Goal: Check status

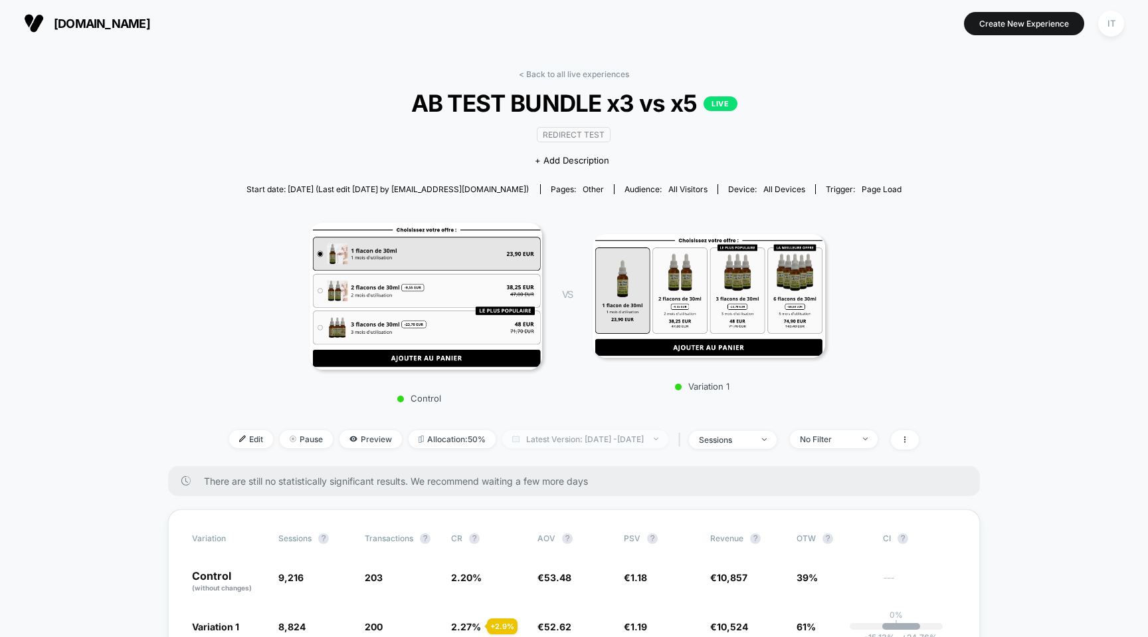
click at [576, 437] on span "Latest Version: [DATE] - [DATE]" at bounding box center [585, 439] width 166 height 18
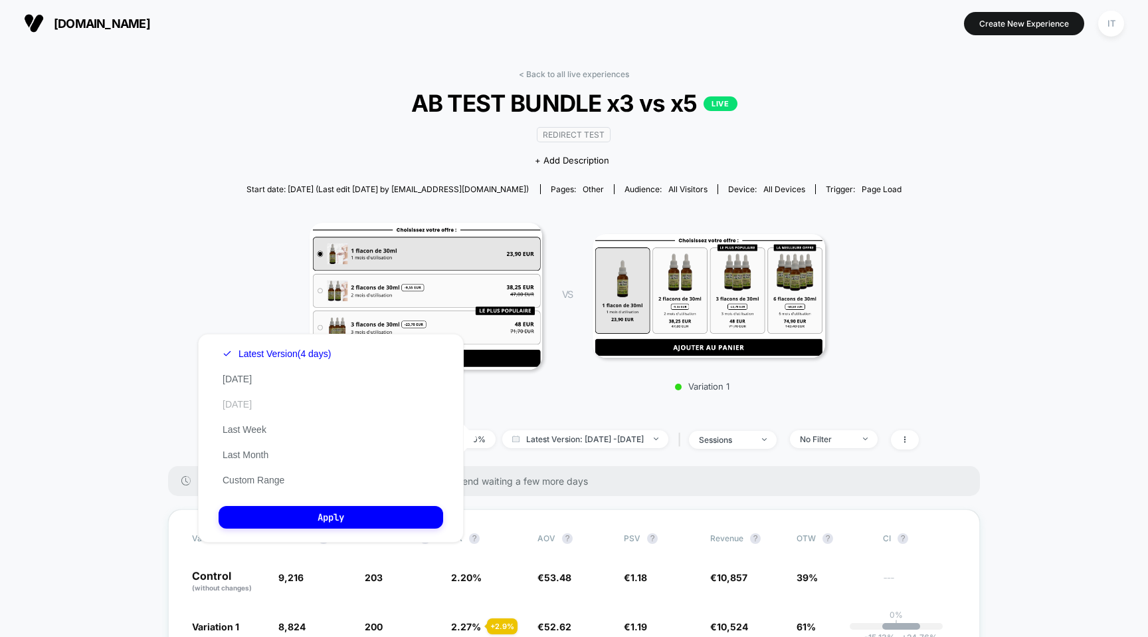
click at [237, 405] on button "[DATE]" at bounding box center [237, 404] width 37 height 12
click at [339, 514] on button "Apply" at bounding box center [331, 517] width 225 height 23
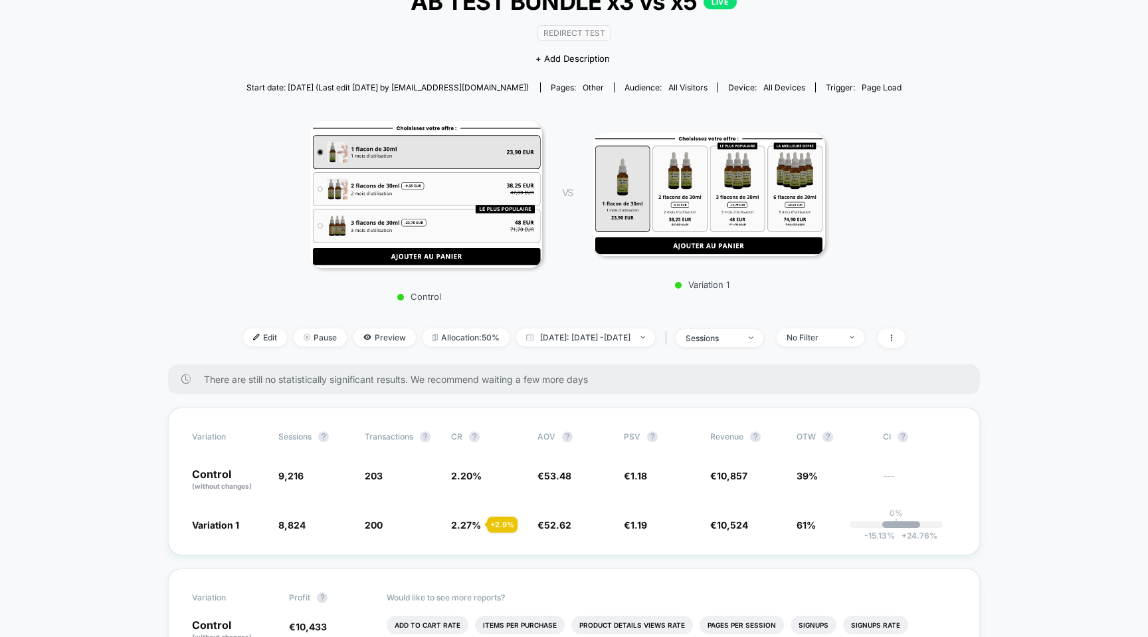
scroll to position [98, 0]
